Goal: Information Seeking & Learning: Learn about a topic

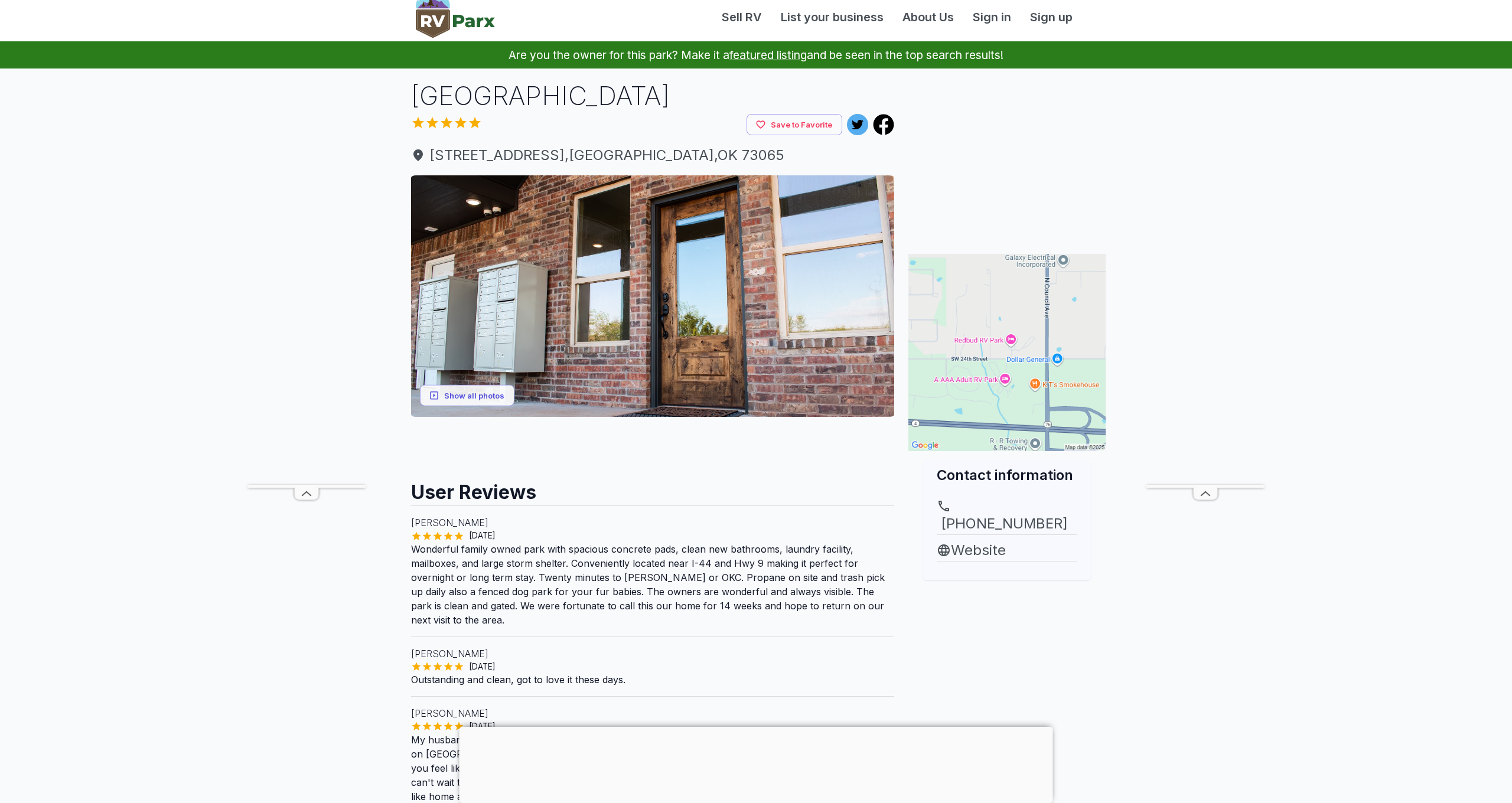
scroll to position [11, 0]
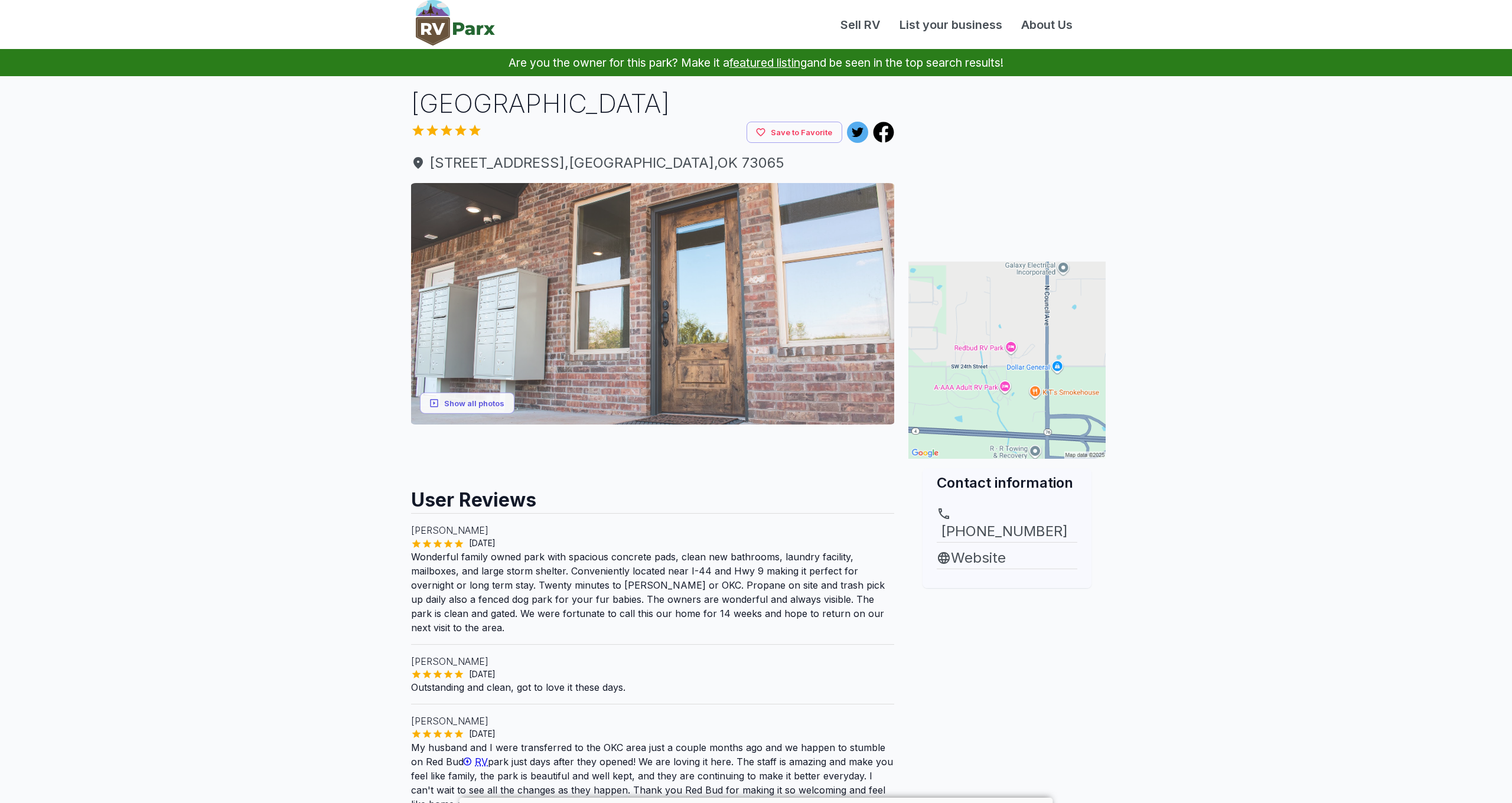
scroll to position [11, 0]
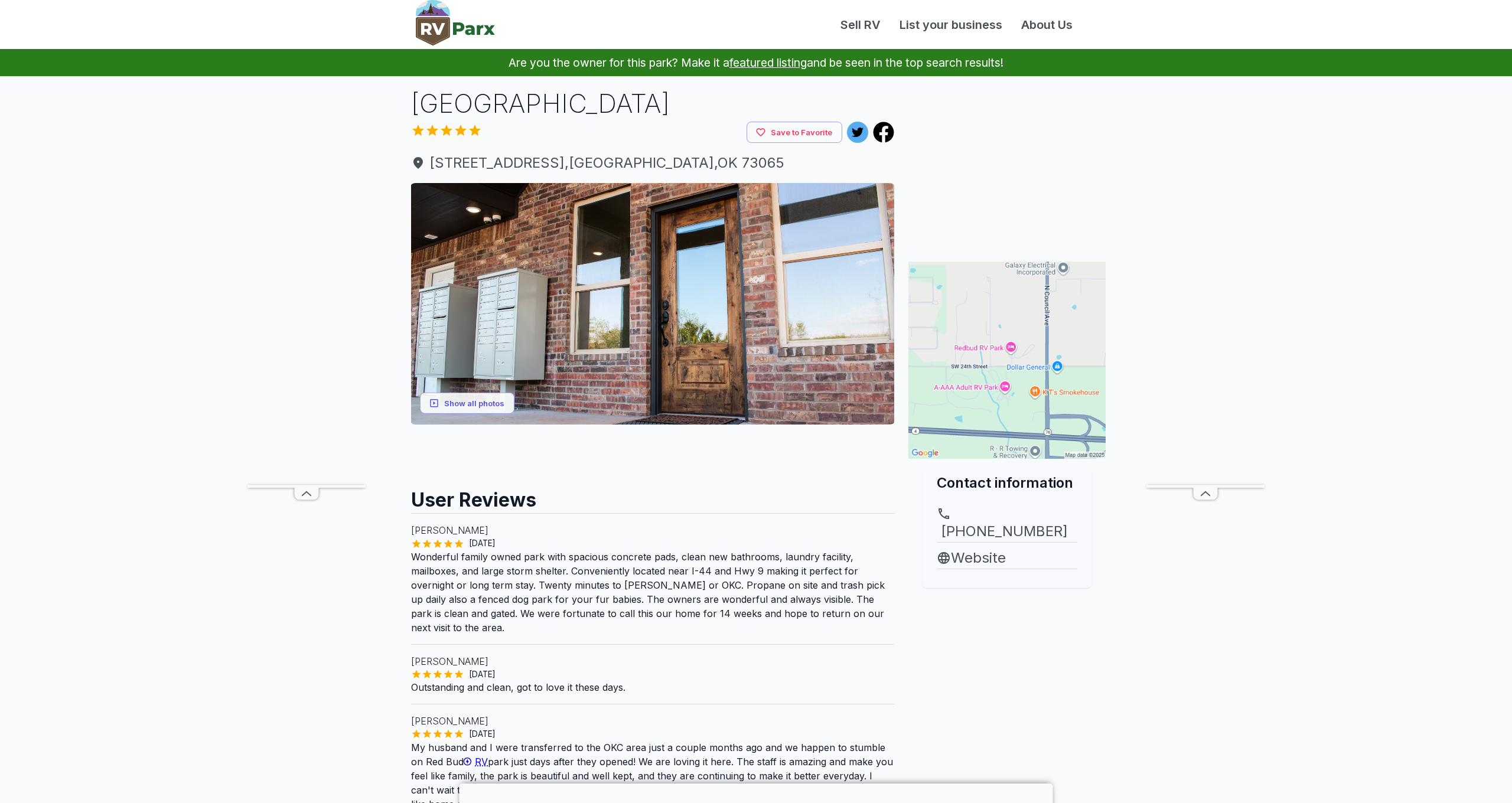
scroll to position [11, 0]
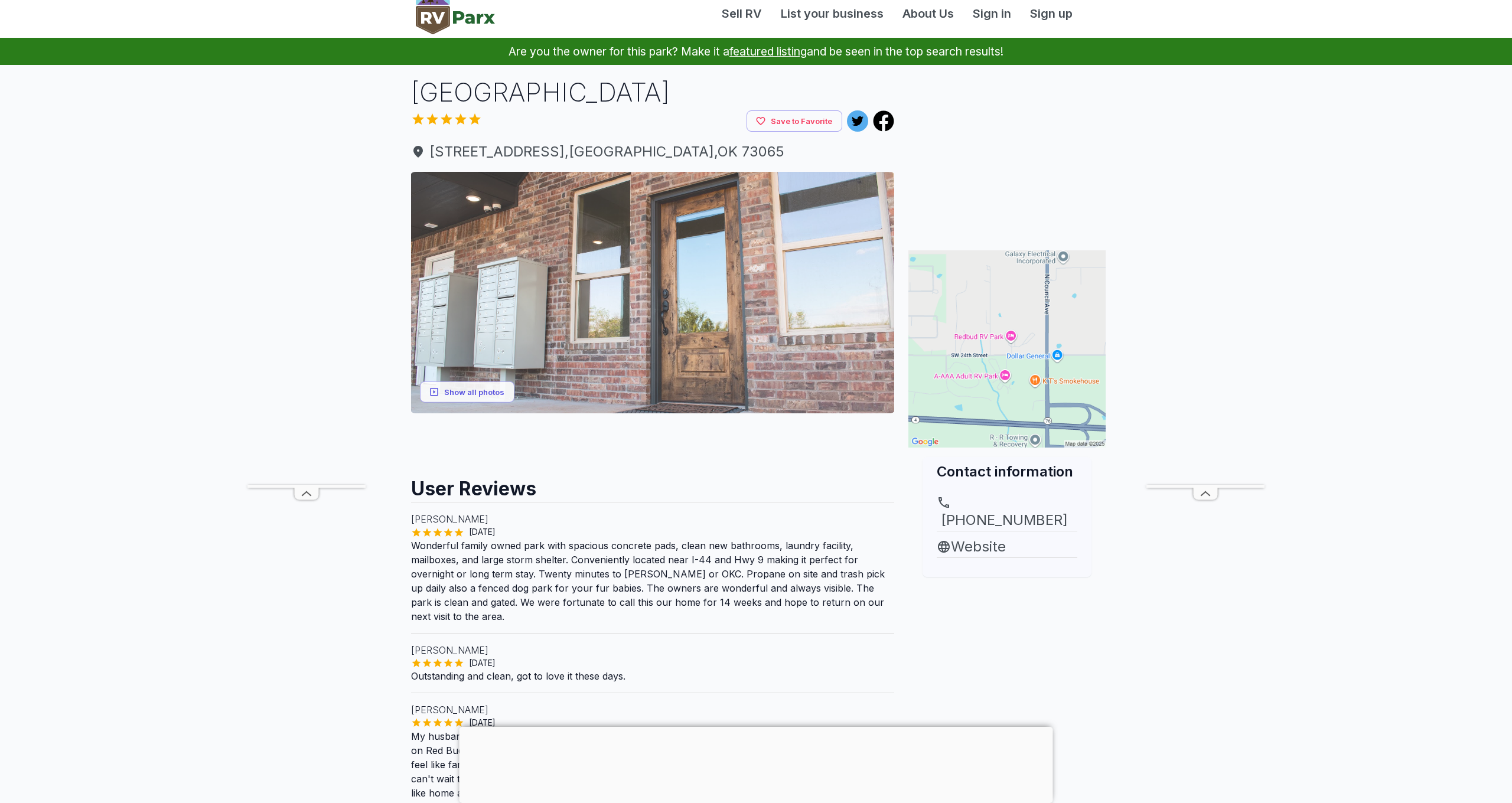
click at [524, 297] on img at bounding box center [652, 292] width 483 height 241
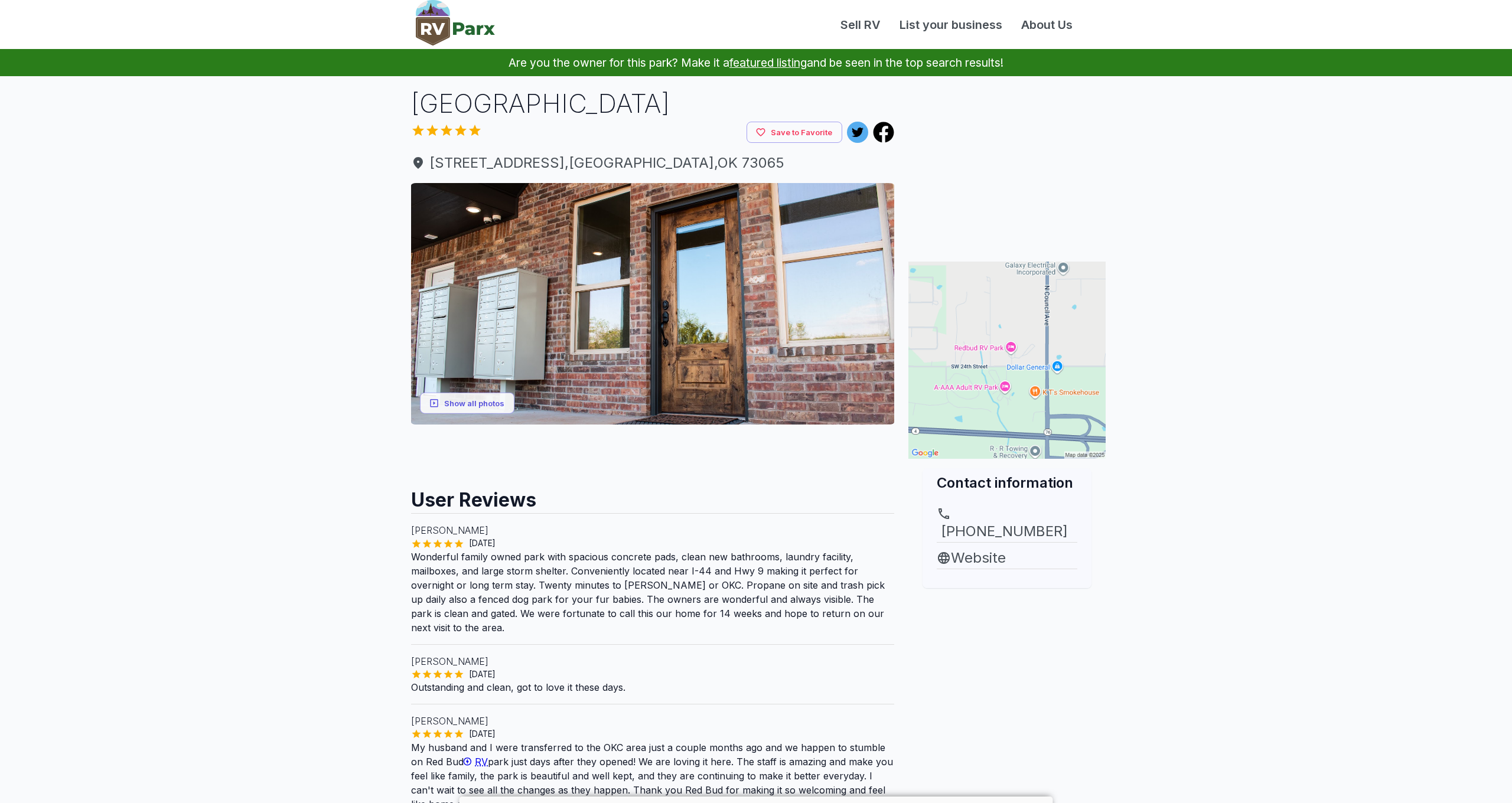
scroll to position [11, 0]
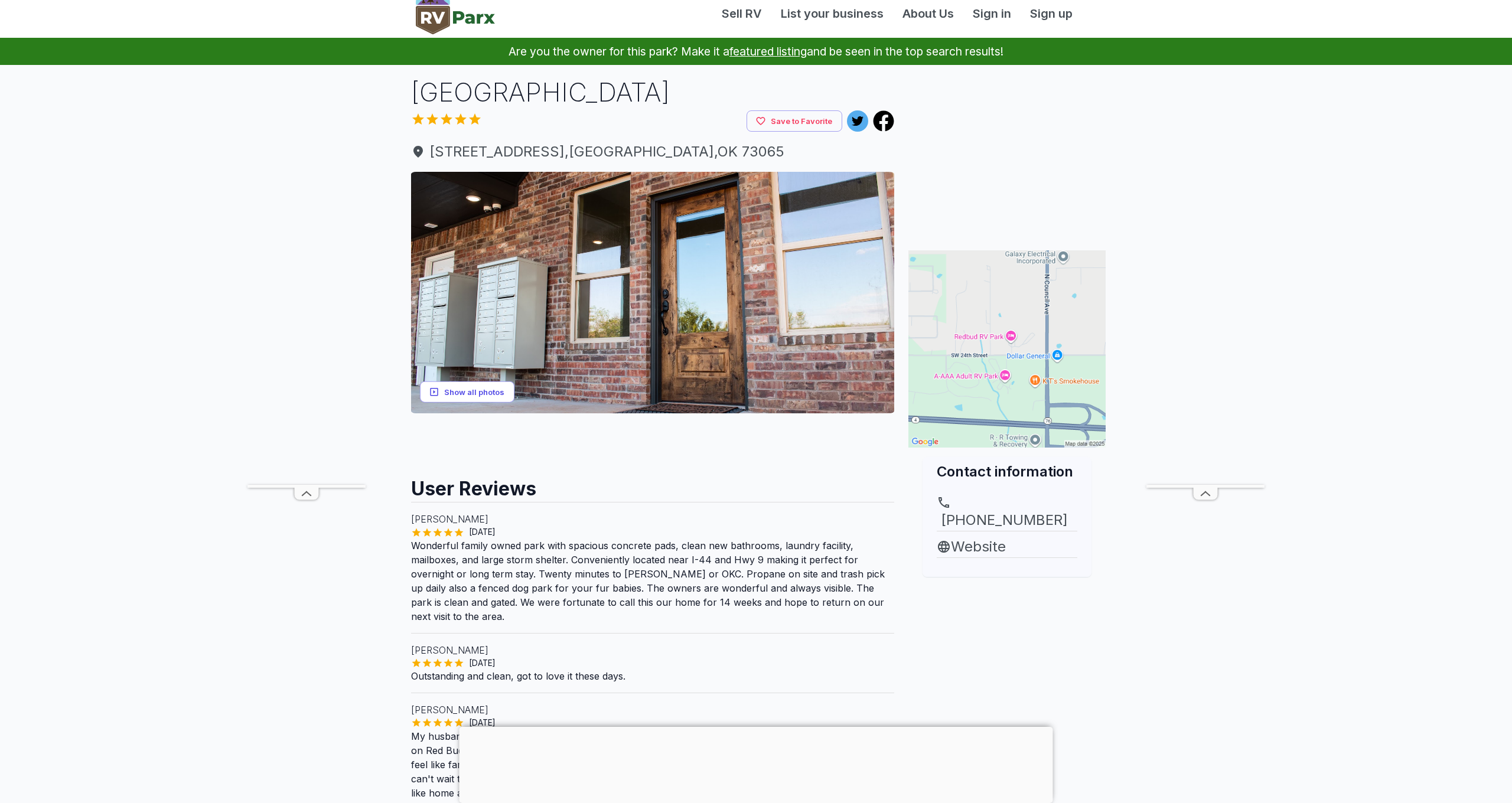
click at [505, 399] on button "Show all photos" at bounding box center [467, 392] width 94 height 22
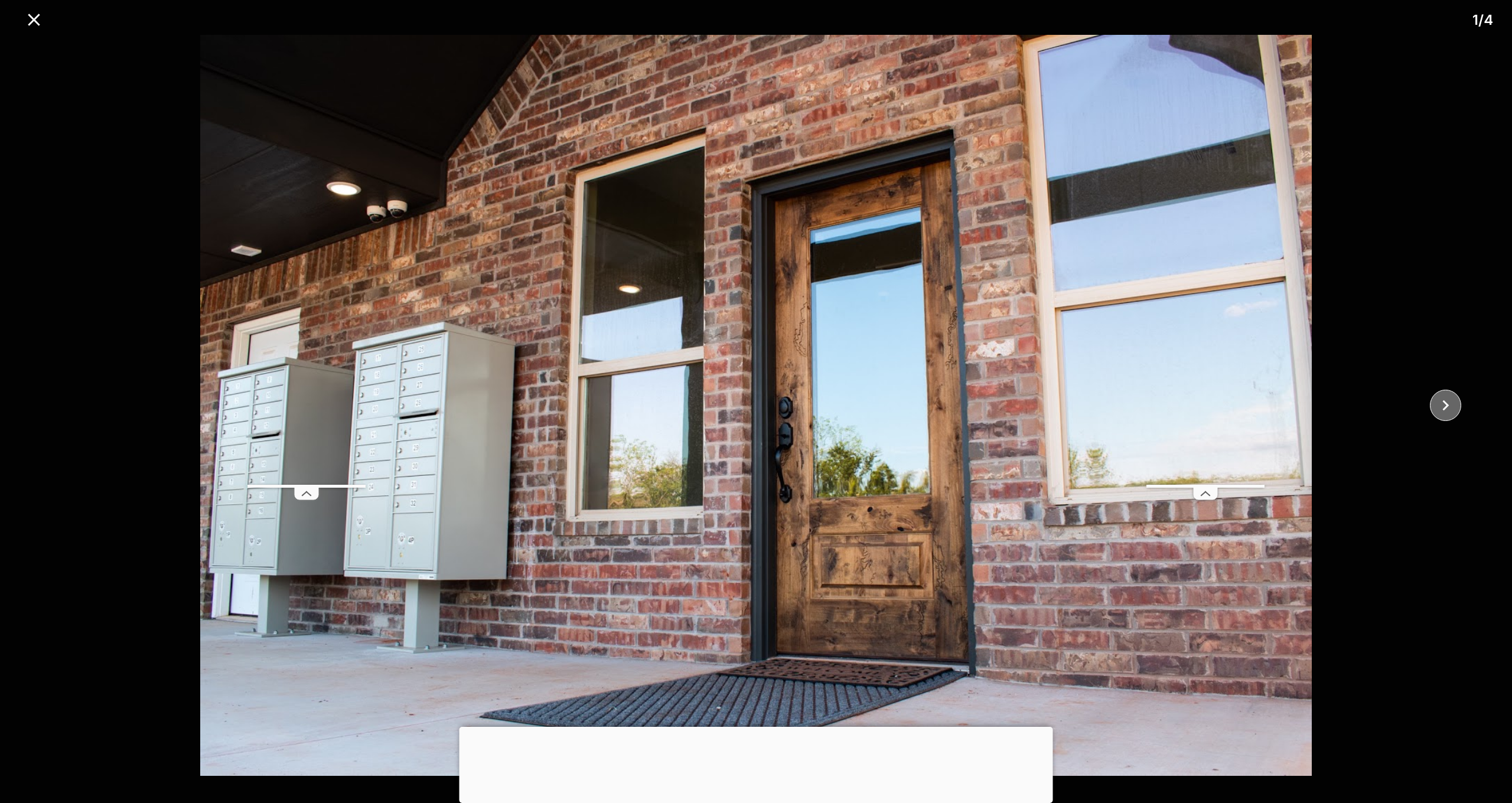
click at [1437, 398] on icon "close" at bounding box center [1446, 405] width 21 height 21
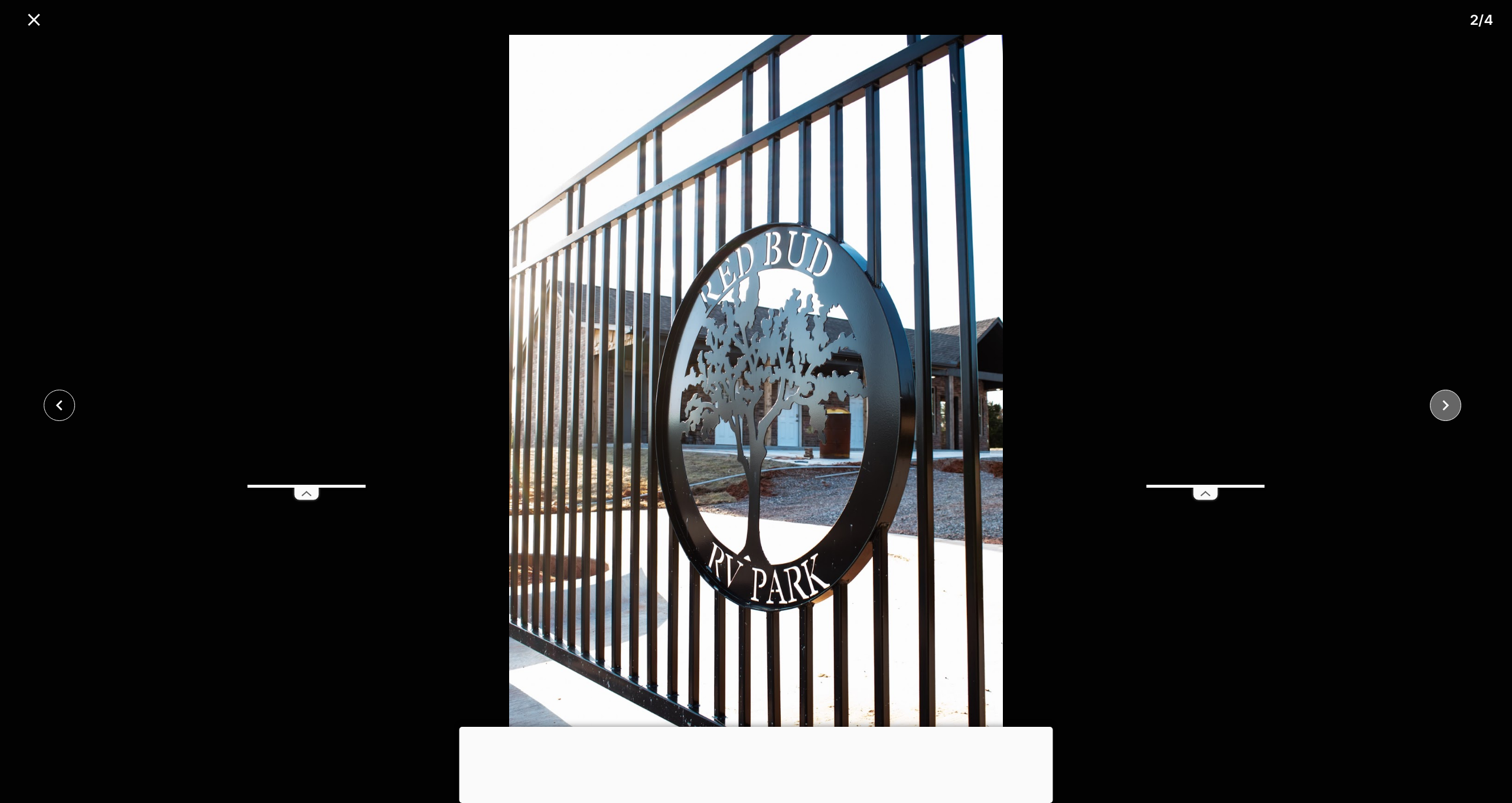
click at [1437, 398] on icon "close" at bounding box center [1446, 405] width 21 height 21
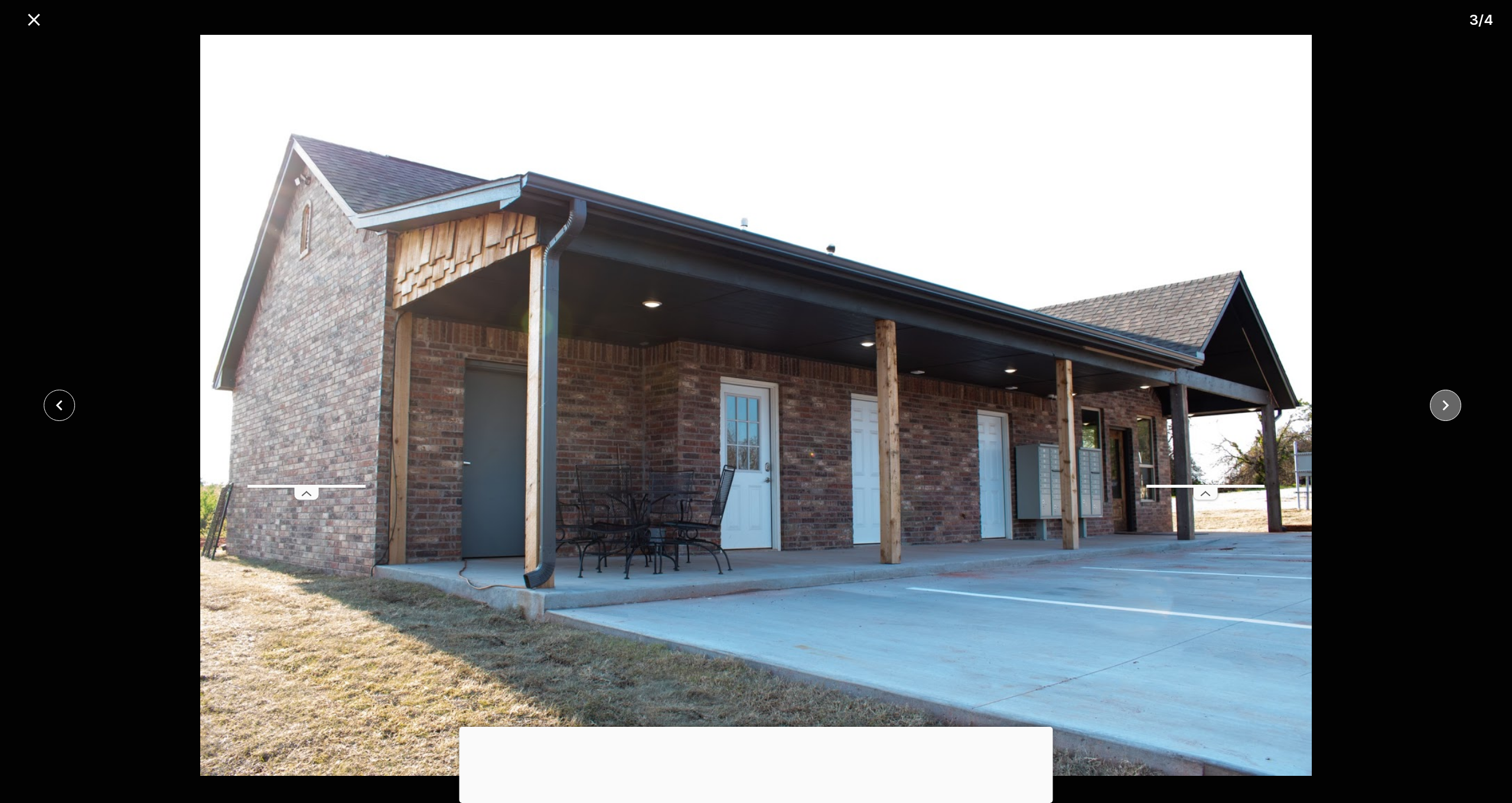
click at [1437, 398] on icon "close" at bounding box center [1446, 405] width 21 height 21
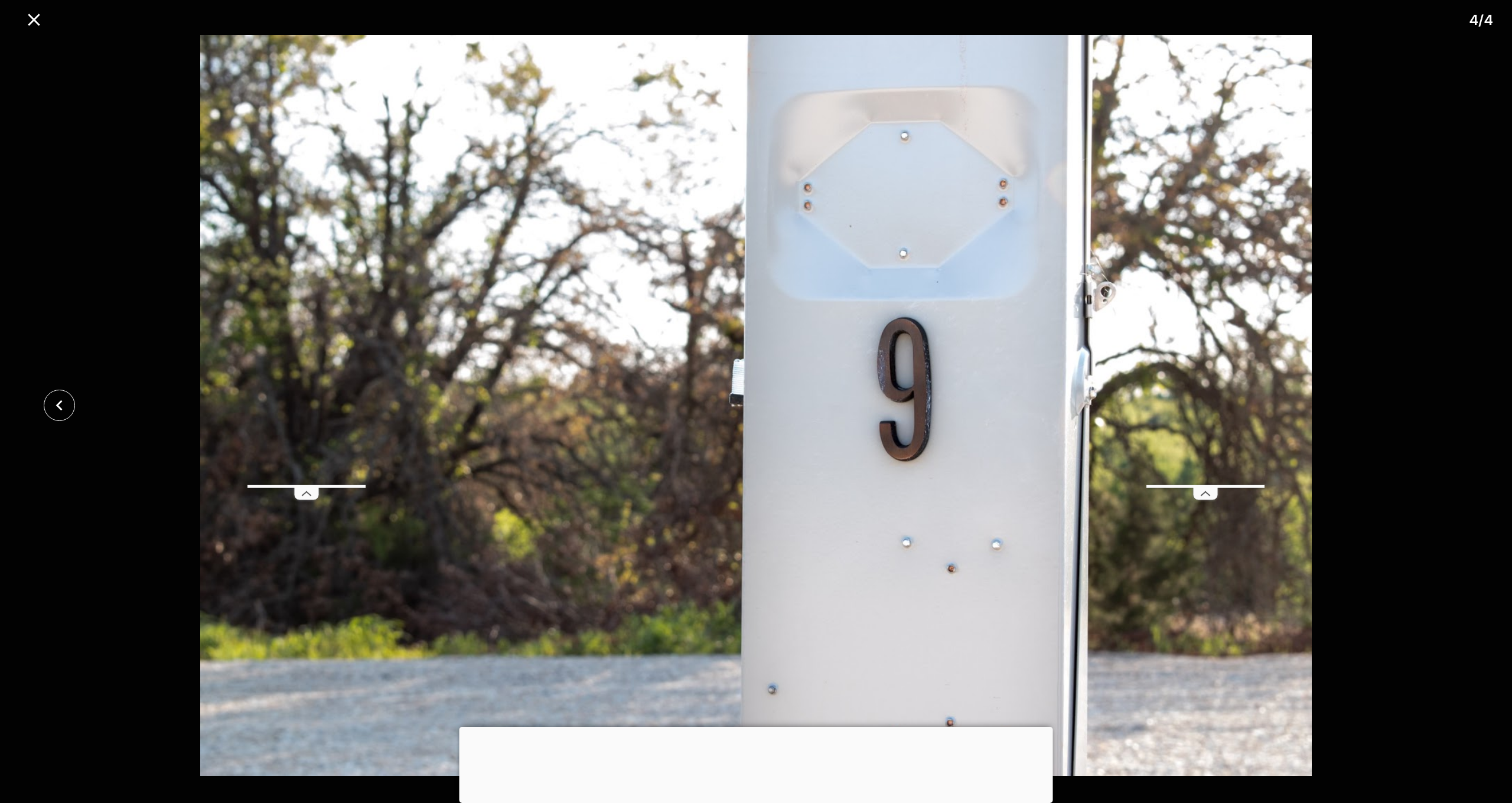
click at [1437, 398] on div at bounding box center [756, 405] width 1512 height 741
click at [41, 13] on icon "close" at bounding box center [34, 20] width 21 height 21
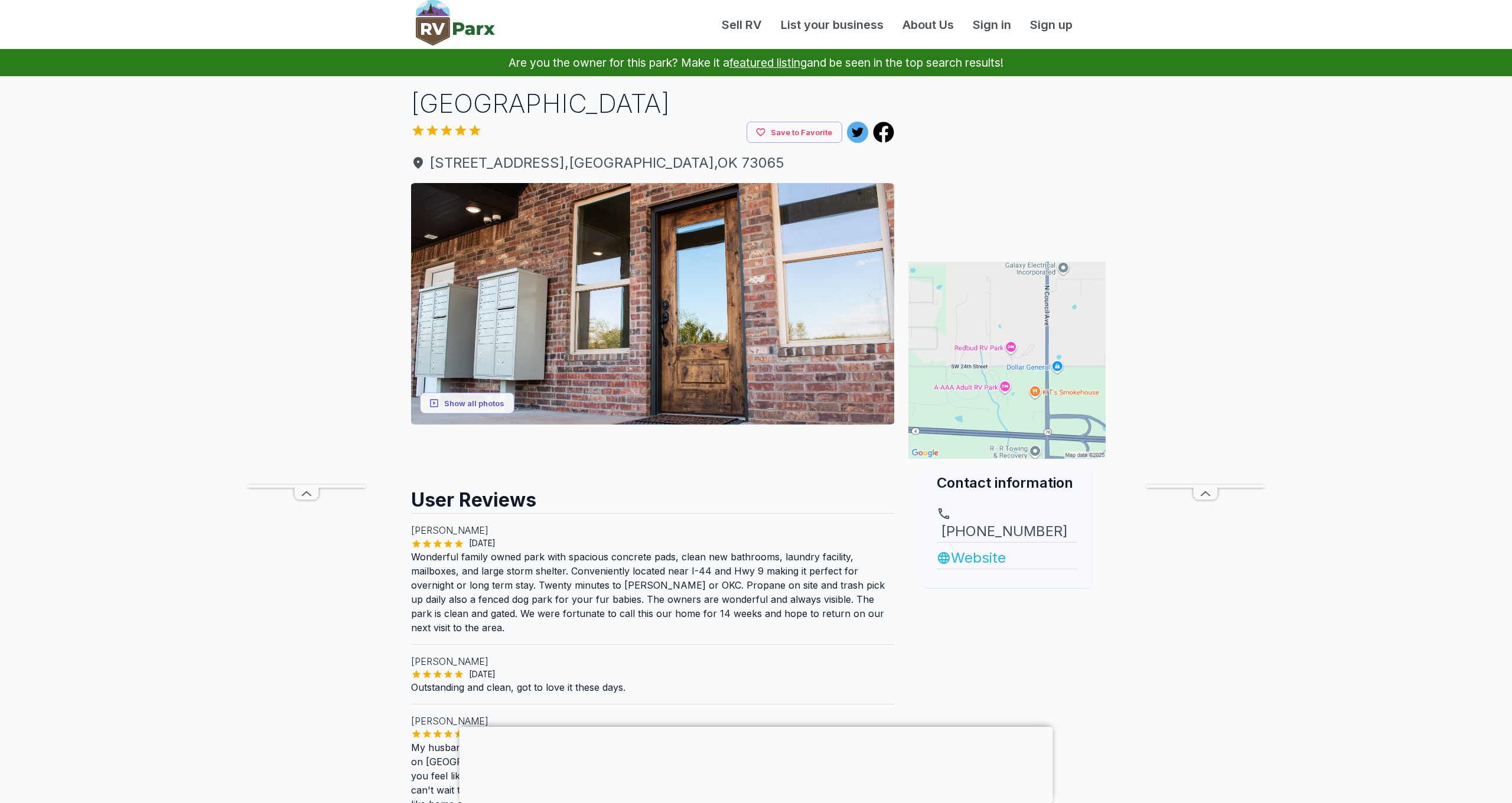
click at [989, 548] on link "Website" at bounding box center [1007, 558] width 140 height 21
click at [719, 137] on div at bounding box center [579, 132] width 336 height 18
click at [552, 162] on span "3323 SW 24th St , Newcastle , OK 73065" at bounding box center [652, 163] width 483 height 21
